Goal: Task Accomplishment & Management: Manage account settings

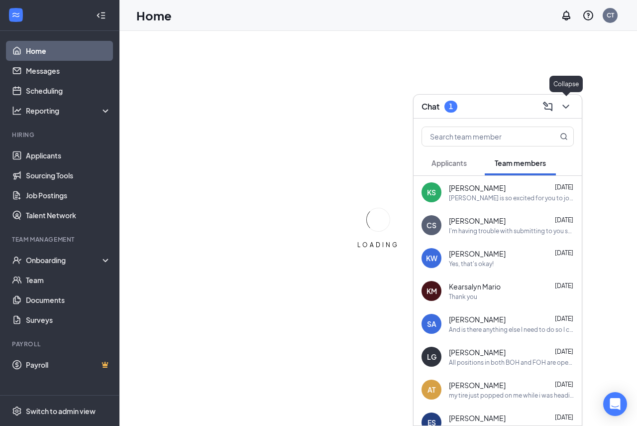
click at [562, 105] on icon "ChevronDown" at bounding box center [566, 107] width 12 height 12
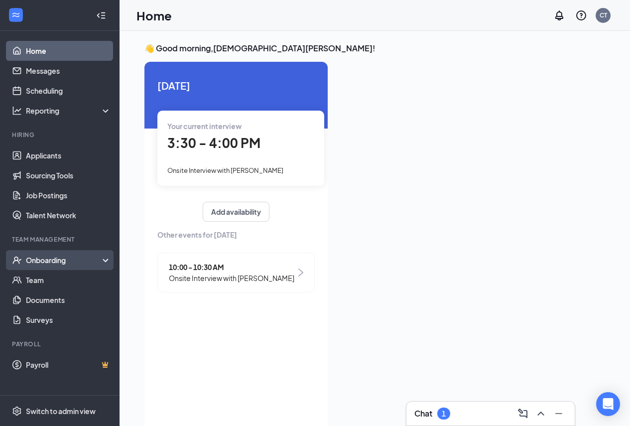
click at [85, 256] on div "Onboarding" at bounding box center [64, 260] width 77 height 10
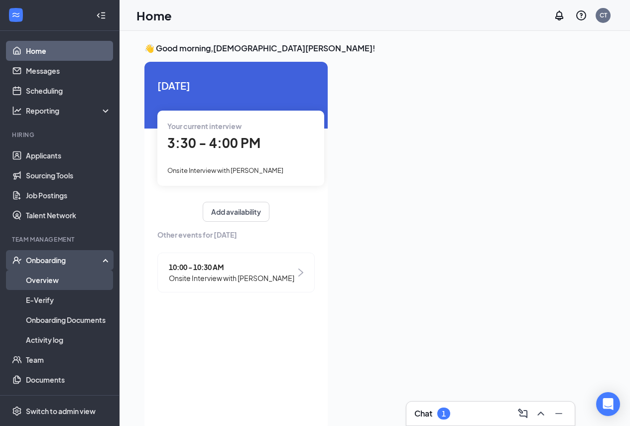
click at [82, 275] on link "Overview" at bounding box center [68, 280] width 85 height 20
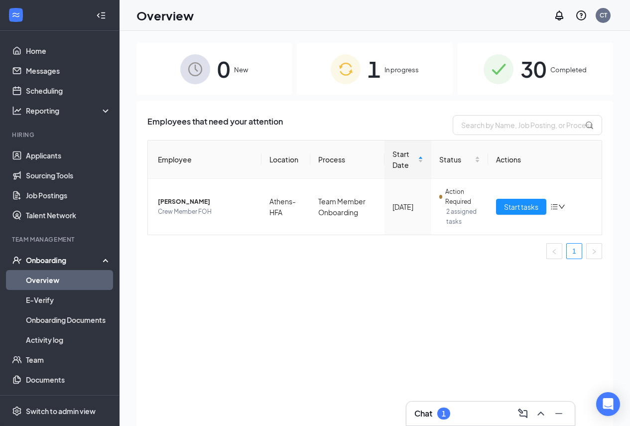
click at [352, 73] on img at bounding box center [346, 69] width 30 height 30
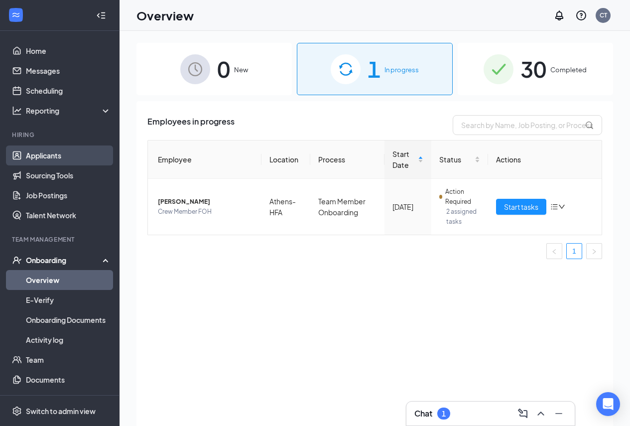
click at [63, 154] on link "Applicants" at bounding box center [68, 155] width 85 height 20
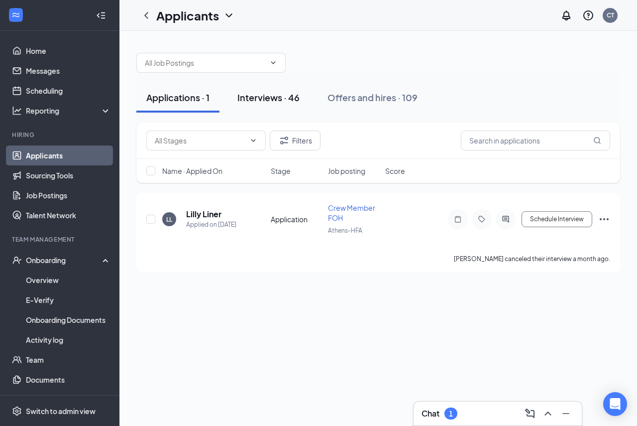
click at [272, 106] on button "Interviews · 46" at bounding box center [269, 98] width 82 height 30
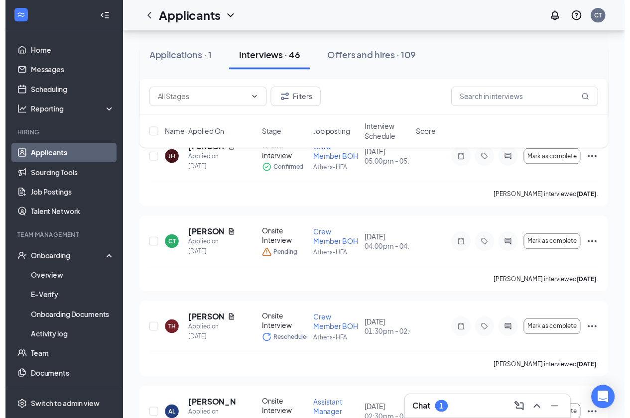
scroll to position [747, 0]
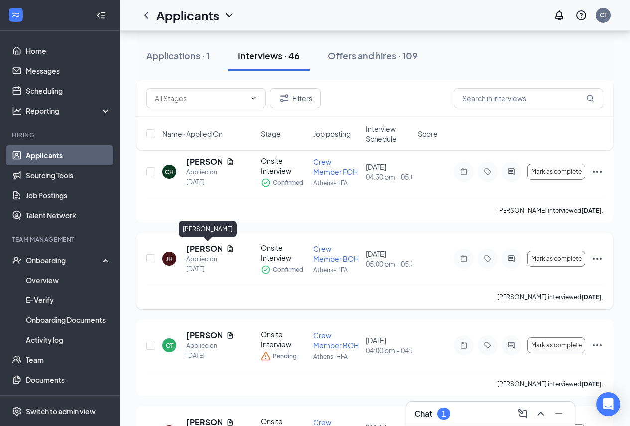
click at [191, 249] on h5 "[PERSON_NAME]" at bounding box center [204, 248] width 36 height 11
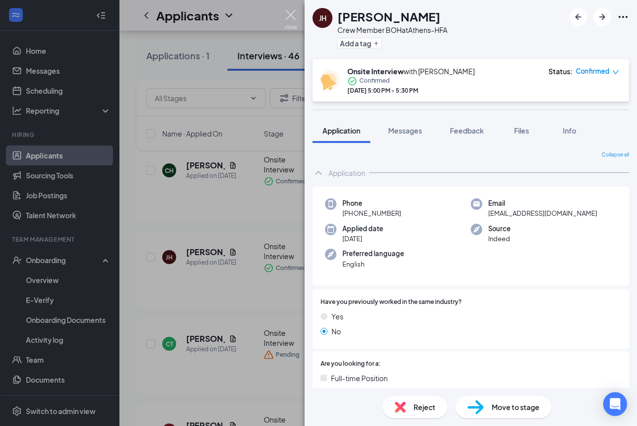
click at [293, 18] on img at bounding box center [291, 19] width 12 height 19
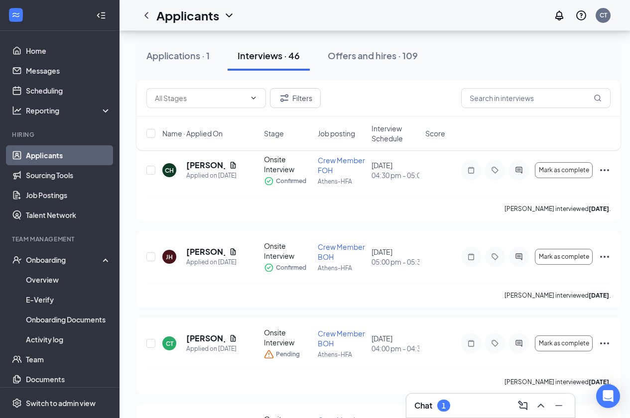
click at [463, 63] on div "Applications · 1 Interviews · 46 Offers and hires · 109" at bounding box center [378, 56] width 484 height 30
